Goal: Use online tool/utility: Utilize a website feature to perform a specific function

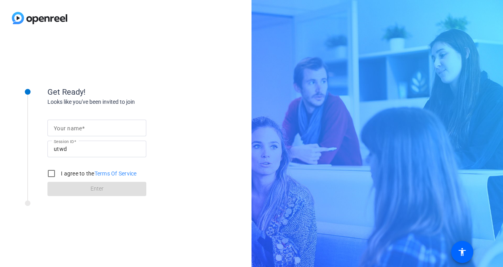
click at [82, 128] on span at bounding box center [83, 128] width 3 height 6
click at [82, 128] on input "Your name" at bounding box center [97, 127] width 86 height 9
type input "[PERSON_NAME]"
click at [50, 174] on input "I agree to the Terms Of Service" at bounding box center [52, 173] width 16 height 16
checkbox input "true"
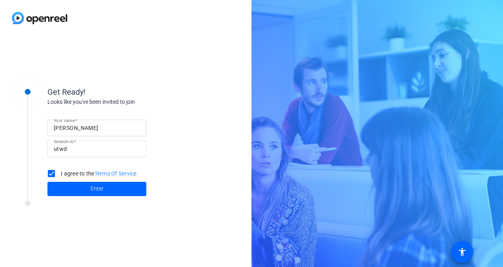
click at [72, 188] on span at bounding box center [96, 188] width 99 height 19
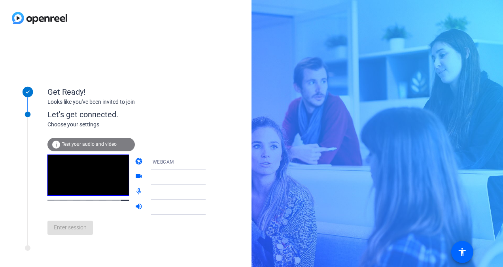
click at [135, 177] on mat-icon "videocam" at bounding box center [139, 176] width 9 height 9
click at [72, 144] on span "Test your audio and video" at bounding box center [89, 144] width 55 height 6
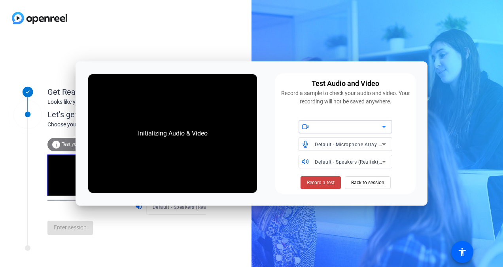
click at [359, 188] on span "Back to session" at bounding box center [367, 182] width 33 height 15
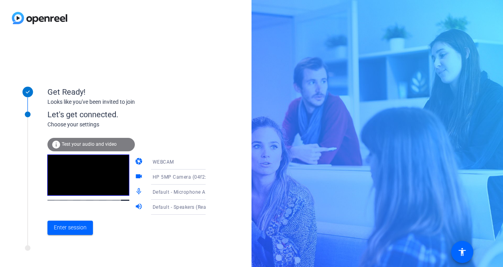
click at [126, 177] on div "camera WEBCAM videocam HP 5MP Camera (04f2:b7ce) mic_none Default - Microphone …" at bounding box center [134, 184] width 175 height 60
click at [135, 175] on mat-icon "videocam" at bounding box center [139, 176] width 9 height 9
click at [87, 228] on span at bounding box center [70, 227] width 46 height 19
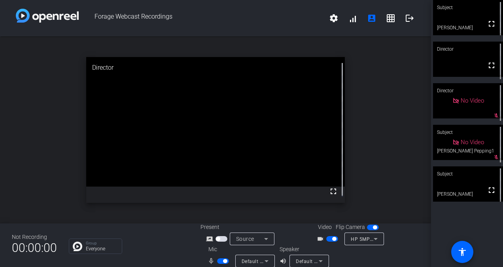
click at [328, 239] on span "button" at bounding box center [333, 239] width 12 height 6
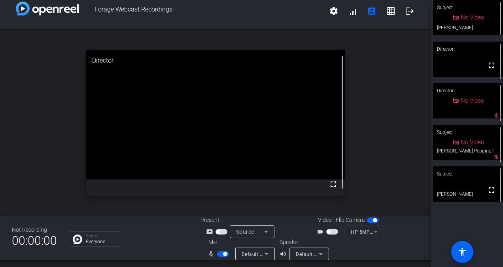
scroll to position [9, 0]
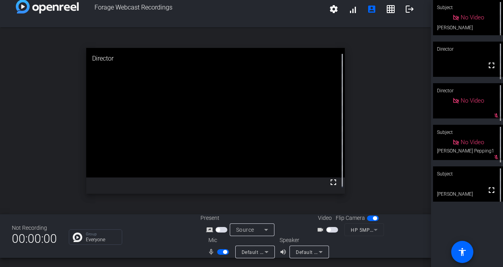
click at [280, 251] on mat-icon "volume_up" at bounding box center [284, 251] width 9 height 9
click at [217, 252] on span "button" at bounding box center [223, 252] width 12 height 6
click at [218, 249] on mat-slide-toggle at bounding box center [223, 251] width 13 height 8
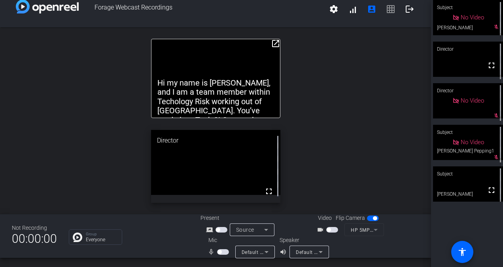
click at [223, 251] on span "button" at bounding box center [223, 252] width 12 height 6
click at [223, 252] on span "button" at bounding box center [225, 252] width 4 height 4
click at [220, 252] on span "button" at bounding box center [223, 252] width 12 height 6
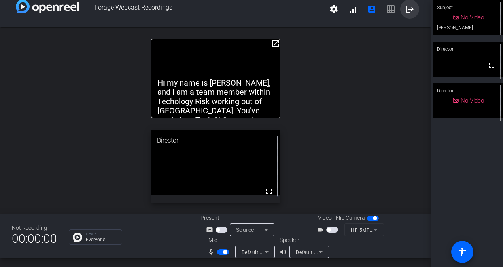
click at [406, 7] on mat-icon "logout" at bounding box center [409, 8] width 9 height 9
